Goal: Transaction & Acquisition: Book appointment/travel/reservation

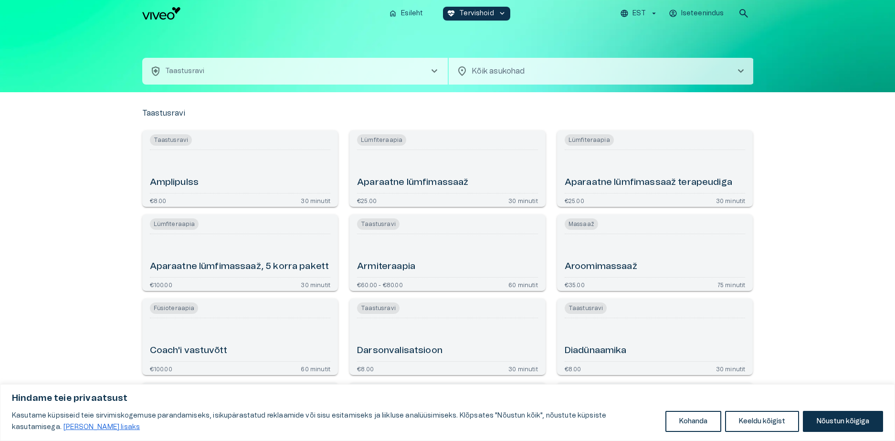
click at [356, 73] on button "health_and_safety Taastusravi chevron_right" at bounding box center [295, 71] width 306 height 27
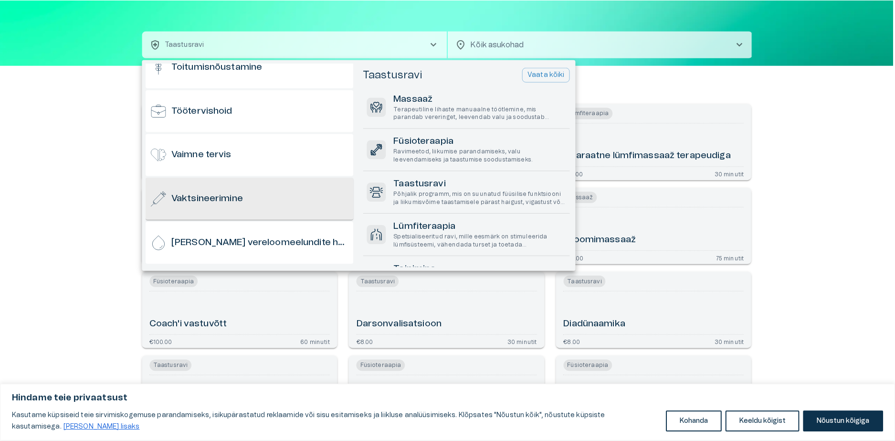
scroll to position [941, 0]
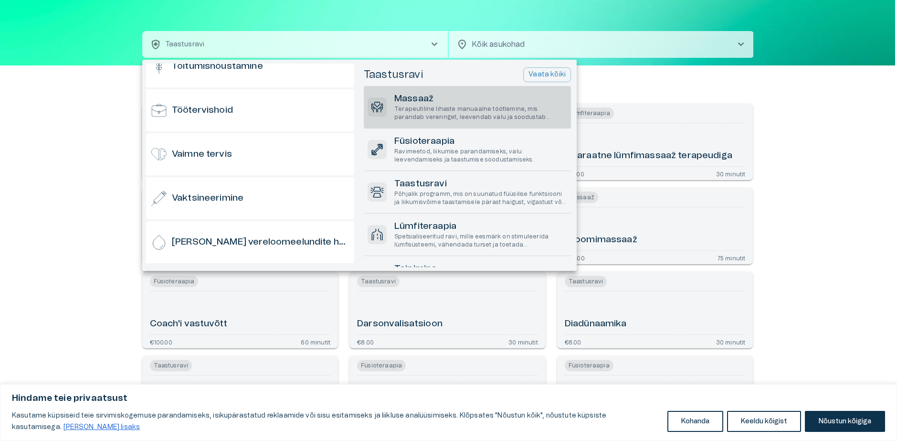
click at [393, 106] on div "Massaaž Terapeutiline lihaste manuaalne töötlemine, mis parandab vereringet, le…" at bounding box center [467, 107] width 207 height 42
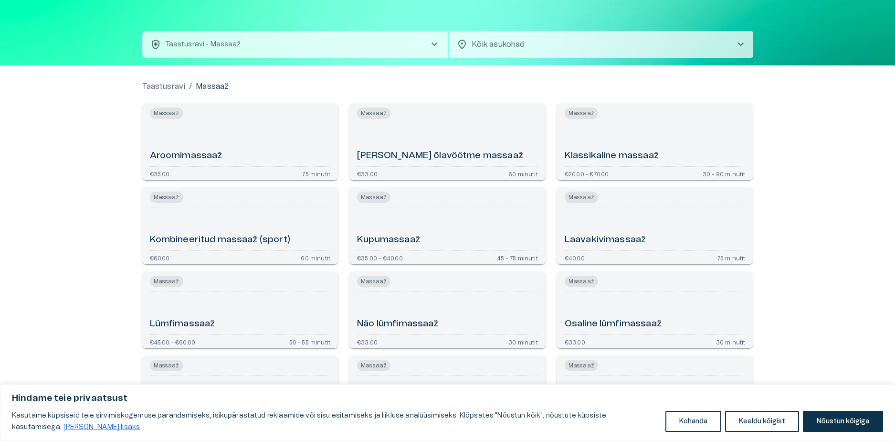
click at [431, 148] on div "[PERSON_NAME] õlavöötme massaaž" at bounding box center [447, 144] width 181 height 35
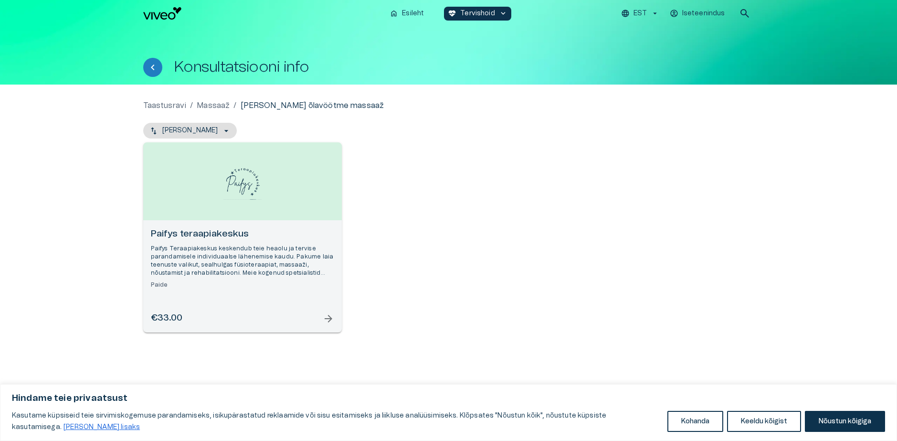
click at [274, 256] on p "Paifys Teraapiakeskus keskendub teie heaolu ja tervise parandamisele individuaa…" at bounding box center [242, 260] width 183 height 33
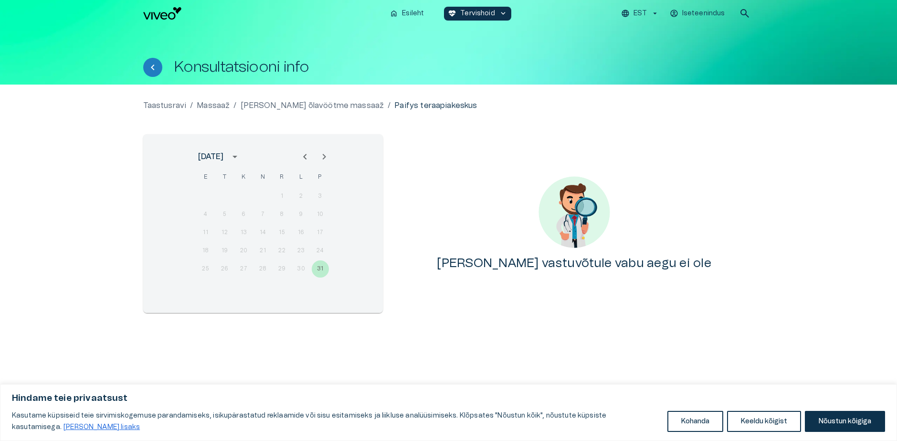
click at [328, 156] on icon "Next month" at bounding box center [323, 156] width 11 height 11
click at [218, 190] on div "1 2 3 4 5 6 7" at bounding box center [263, 196] width 153 height 17
click at [243, 149] on button "calendar view is open, switch to year view" at bounding box center [235, 156] width 16 height 16
click at [241, 153] on icon "year view is open, switch to calendar view" at bounding box center [234, 156] width 11 height 11
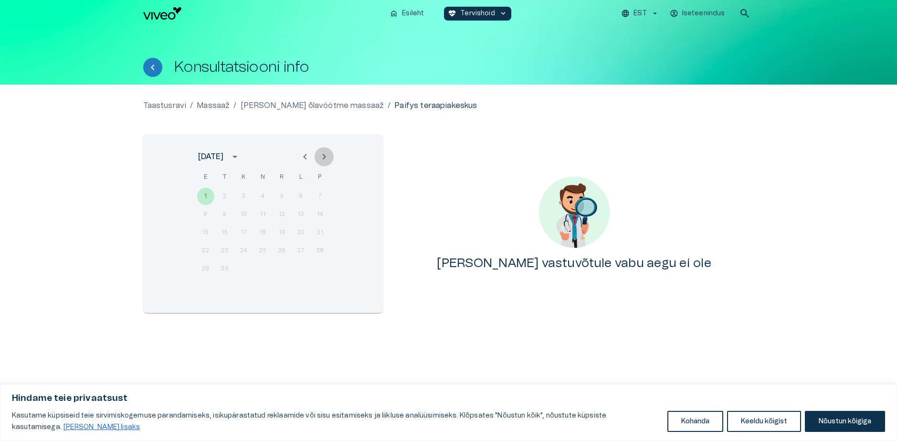
click at [322, 158] on icon "Next month" at bounding box center [323, 156] width 11 height 11
click at [267, 210] on div "6 7 8 9 10 11 12" at bounding box center [263, 214] width 153 height 17
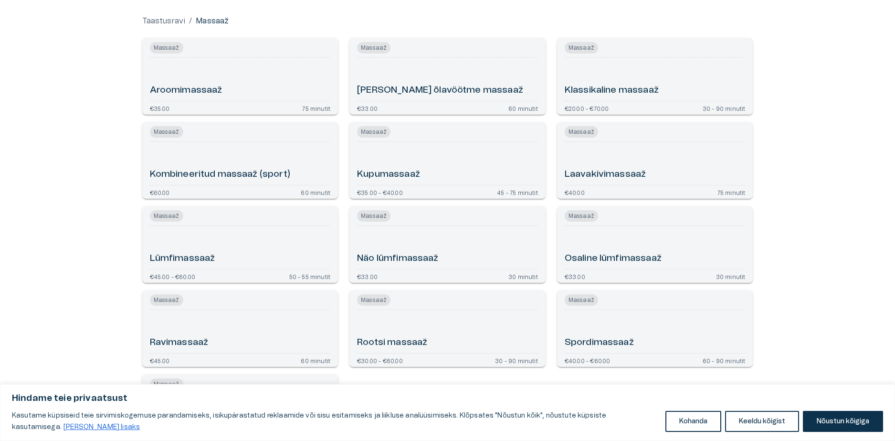
scroll to position [27, 0]
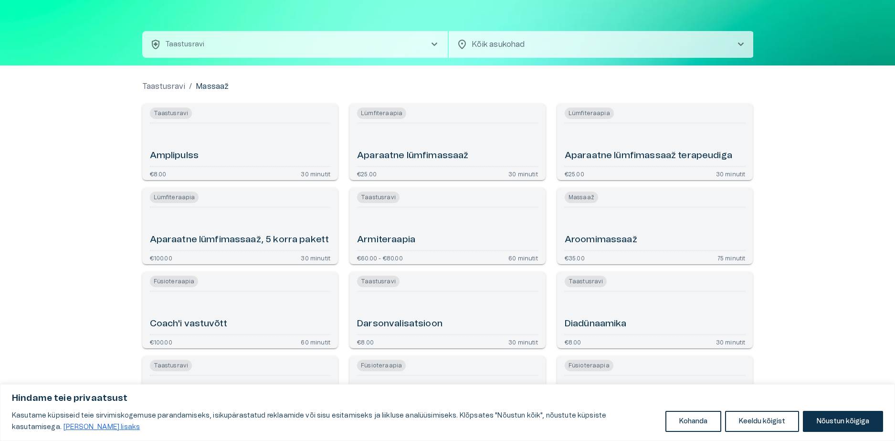
drag, startPoint x: 272, startPoint y: 202, endPoint x: 265, endPoint y: 203, distance: 6.8
